Goal: Information Seeking & Learning: Understand process/instructions

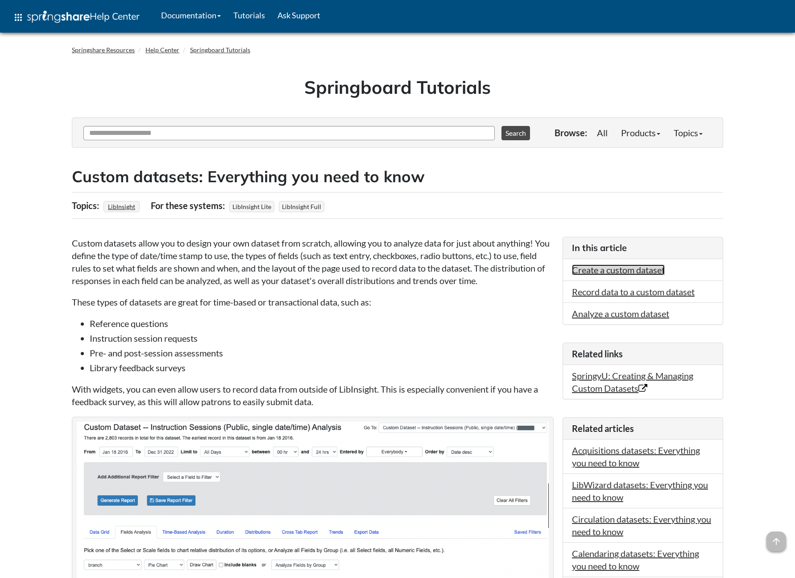
click at [598, 270] on link "Create a custom dataset" at bounding box center [618, 269] width 93 height 11
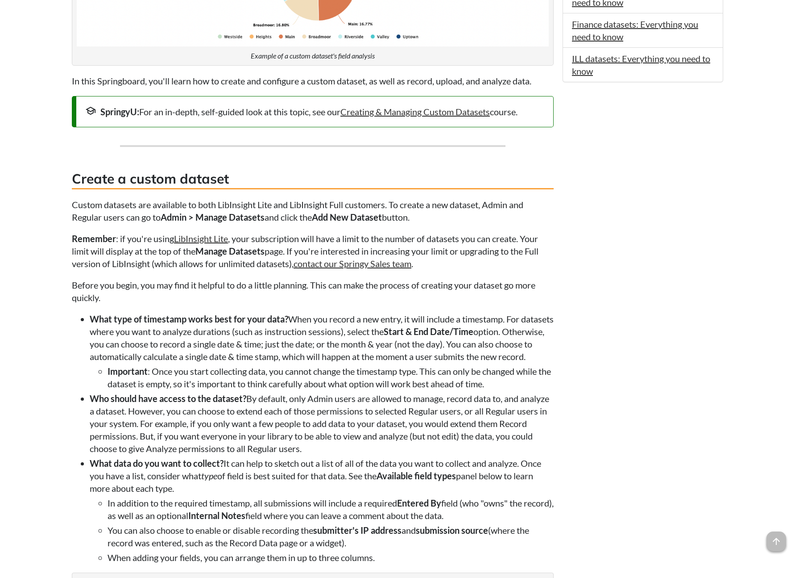
scroll to position [615, 0]
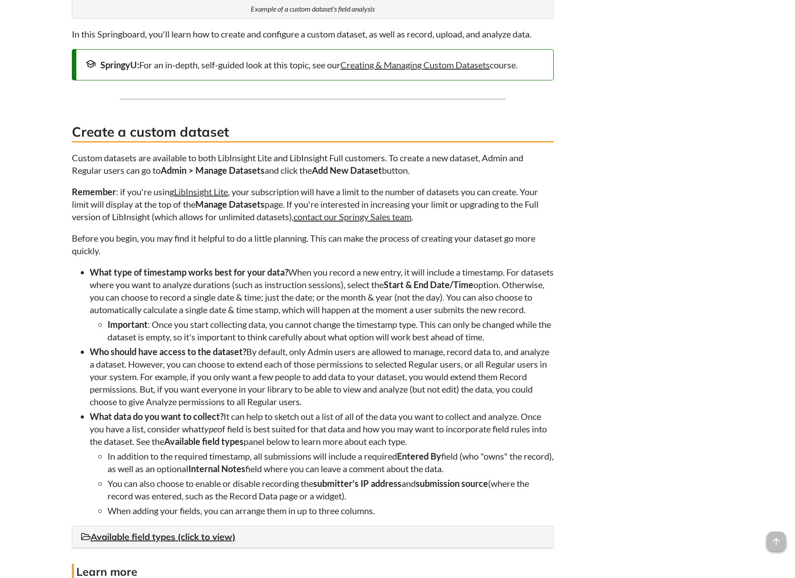
scroll to position [746, 0]
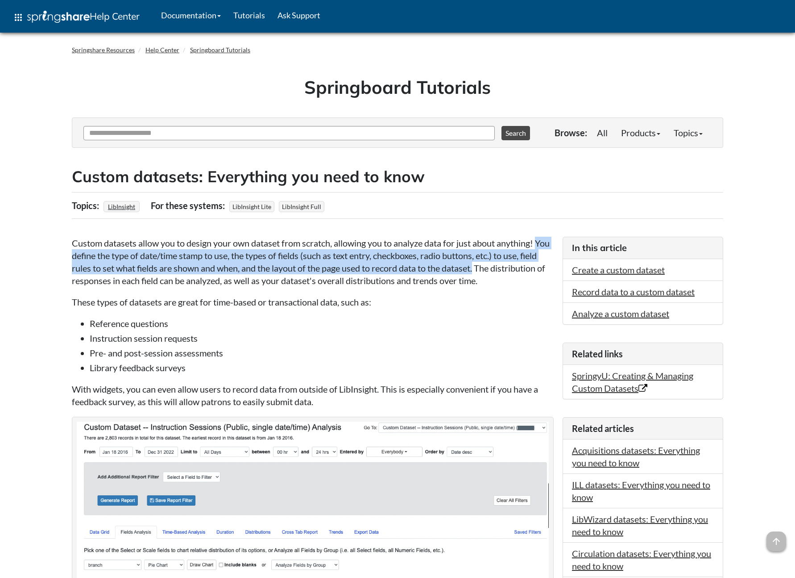
drag, startPoint x: 71, startPoint y: 255, endPoint x: 497, endPoint y: 272, distance: 426.1
copy p "You define the type of date/time stamp to use, the types of fields (such as tex…"
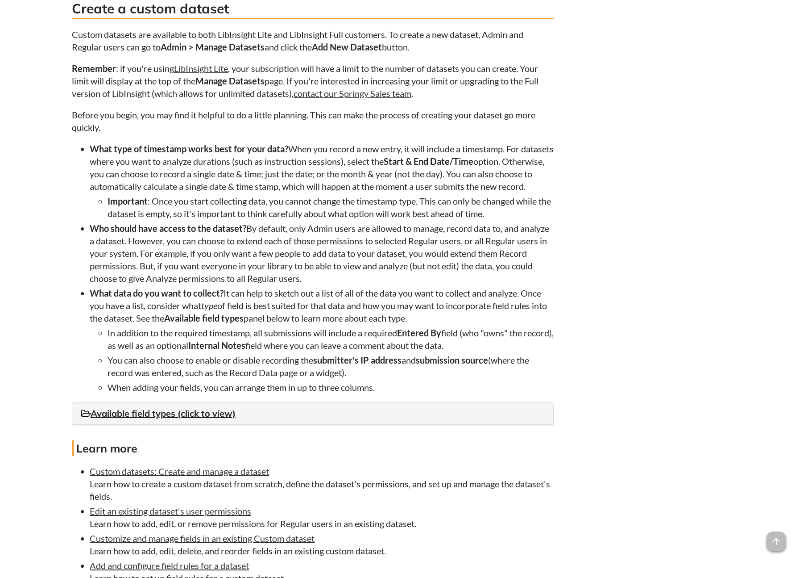
scroll to position [841, 0]
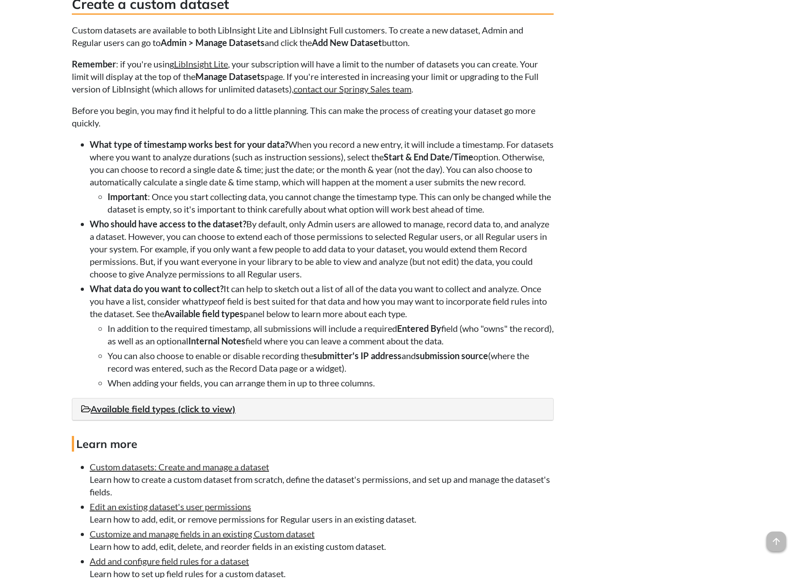
click at [334, 321] on li "What data do you want to collect? It can help to sketch out a list of all of th…" at bounding box center [322, 335] width 464 height 107
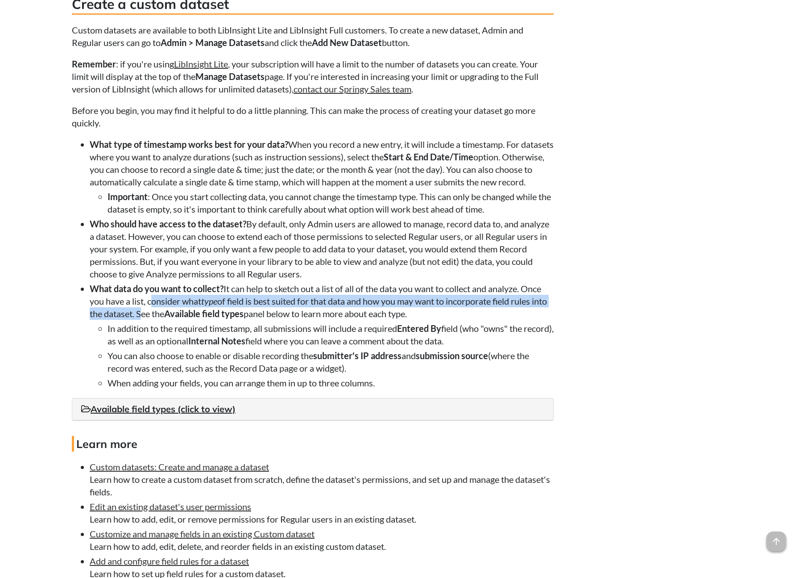
drag, startPoint x: 148, startPoint y: 313, endPoint x: 154, endPoint y: 324, distance: 12.6
click at [154, 324] on li "What data do you want to collect? It can help to sketch out a list of all of th…" at bounding box center [322, 335] width 464 height 107
copy li "consider what type of field is best suited for that data and how you may want t…"
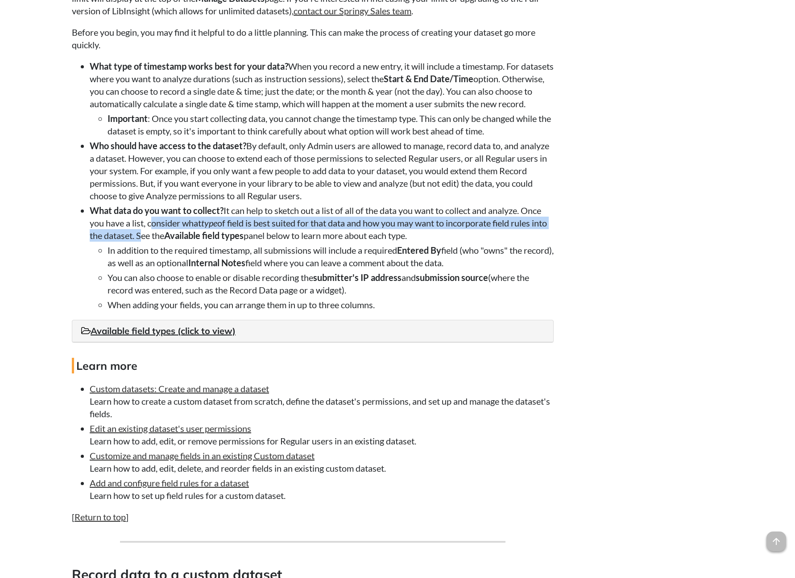
scroll to position [975, 0]
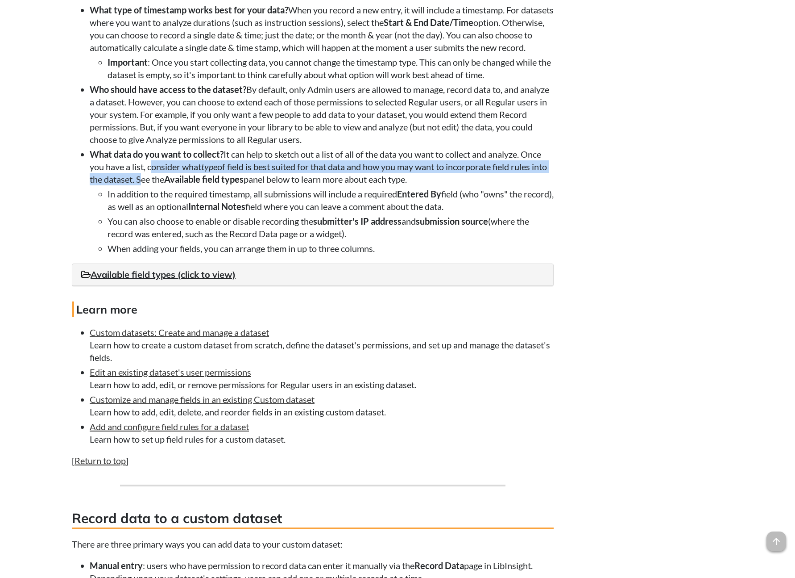
drag, startPoint x: 285, startPoint y: 452, endPoint x: 80, endPoint y: 442, distance: 205.1
click at [90, 442] on li "Add and configure field rules for a dataset Learn how to set up field rules for…" at bounding box center [322, 432] width 464 height 25
copy li "Add and configure field rules for a dataset Learn how to set up field rules for…"
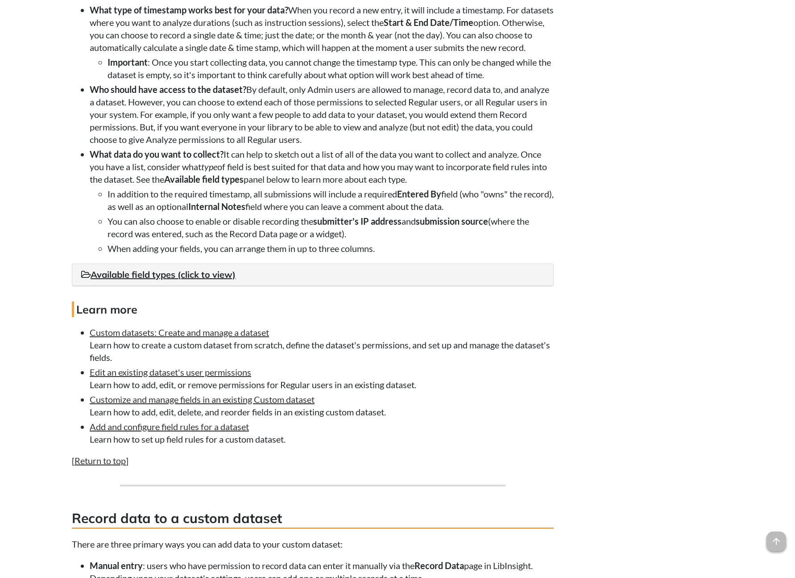
click at [345, 196] on li "What data do you want to collect? It can help to sketch out a list of all of th…" at bounding box center [322, 201] width 464 height 107
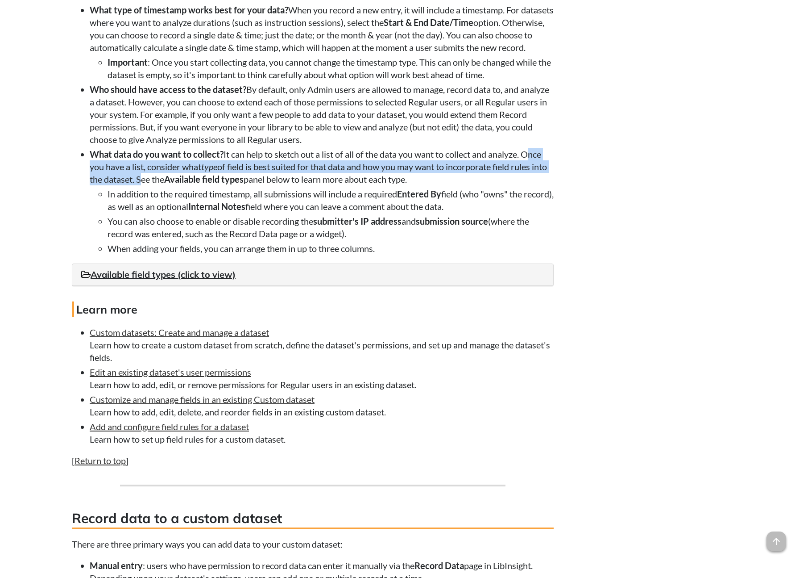
drag, startPoint x: 530, startPoint y: 167, endPoint x: 154, endPoint y: 187, distance: 375.9
click at [154, 187] on li "What data do you want to collect? It can help to sketch out a list of all of th…" at bounding box center [322, 201] width 464 height 107
copy li "Once you have a list, consider what type of field is best suited for that data …"
drag, startPoint x: 291, startPoint y: 453, endPoint x: 88, endPoint y: 437, distance: 203.8
click at [88, 437] on ul "Custom datasets: Create and manage a dataset Learn how to create a custom datas…" at bounding box center [313, 385] width 482 height 119
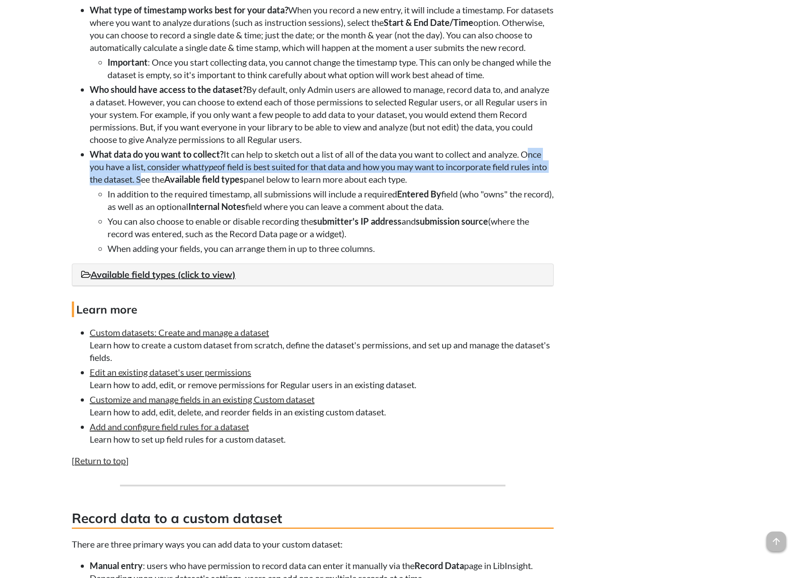
copy li "Add and configure field rules for a dataset Learn how to set up field rules for…"
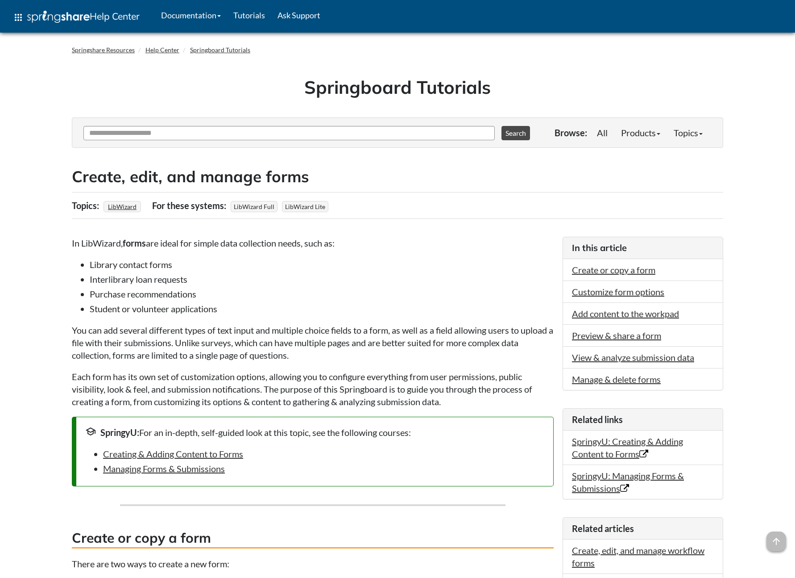
scroll to position [1835, 0]
